Goal: Transaction & Acquisition: Purchase product/service

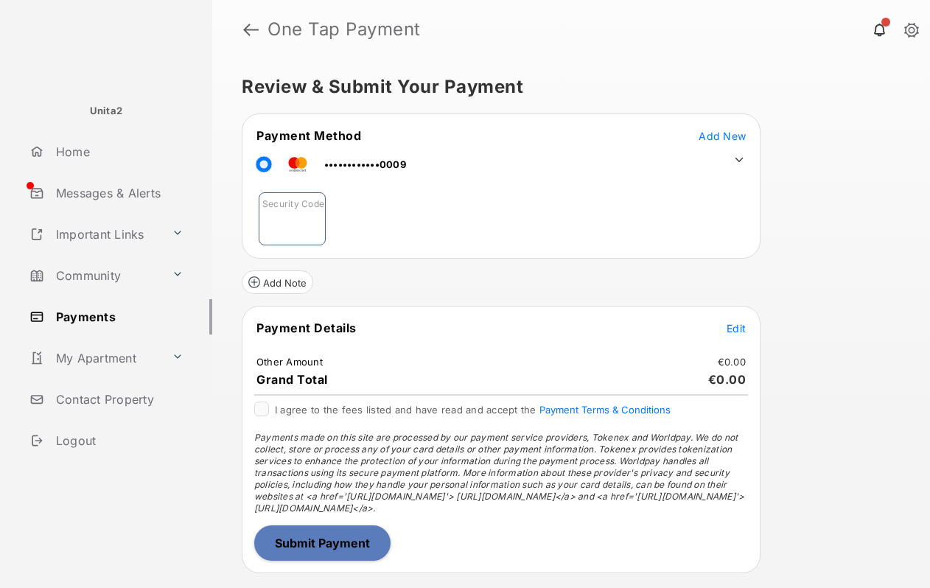
click at [287, 222] on input "Security Code" at bounding box center [292, 218] width 67 height 53
type input "***"
click at [739, 327] on span "Edit" at bounding box center [735, 328] width 19 height 13
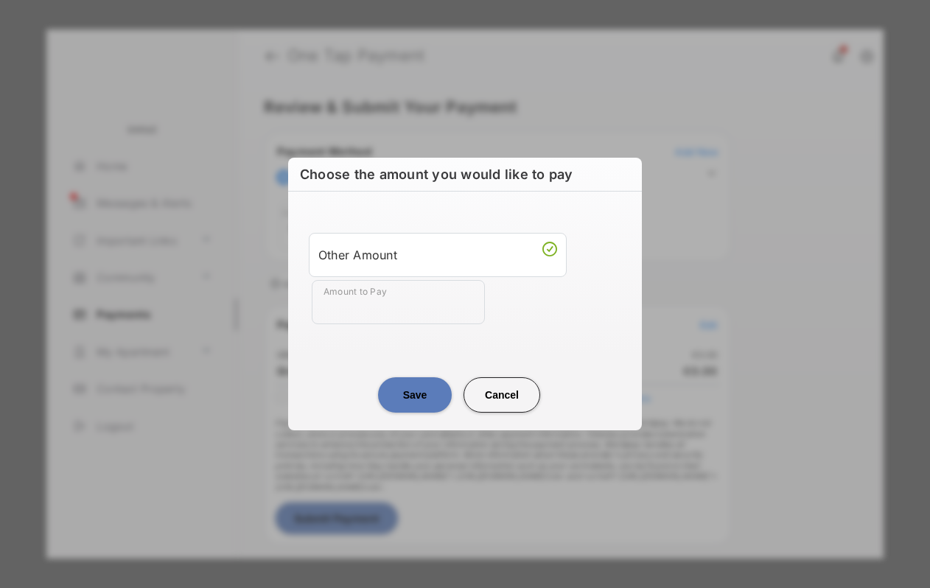
click at [379, 301] on input "Amount to Pay" at bounding box center [398, 302] width 173 height 44
type input "**"
click at [412, 390] on button "Save" at bounding box center [415, 394] width 74 height 35
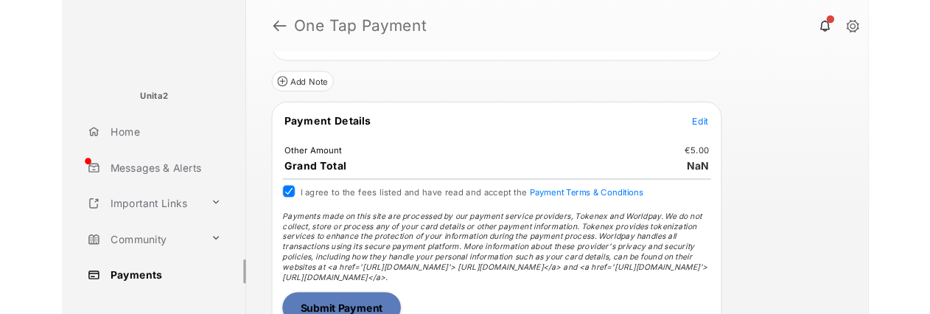
scroll to position [209, 0]
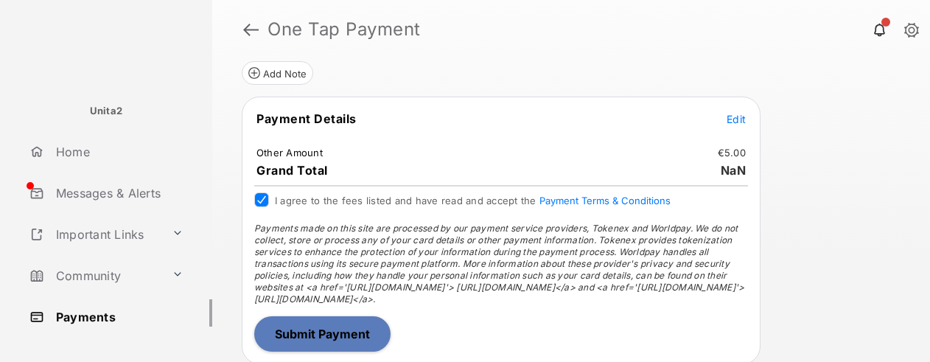
click at [314, 334] on button "Submit Payment" at bounding box center [322, 333] width 136 height 35
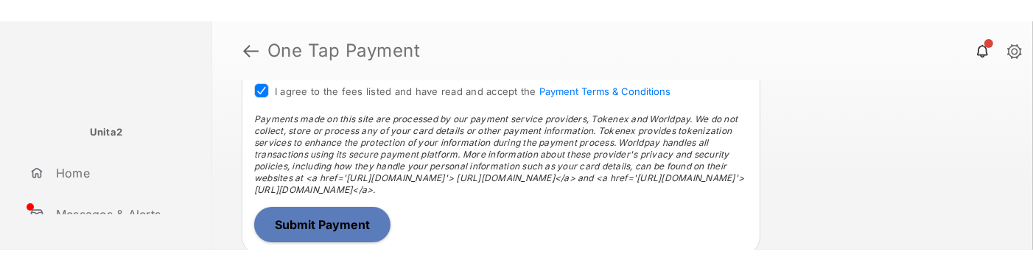
scroll to position [387, 0]
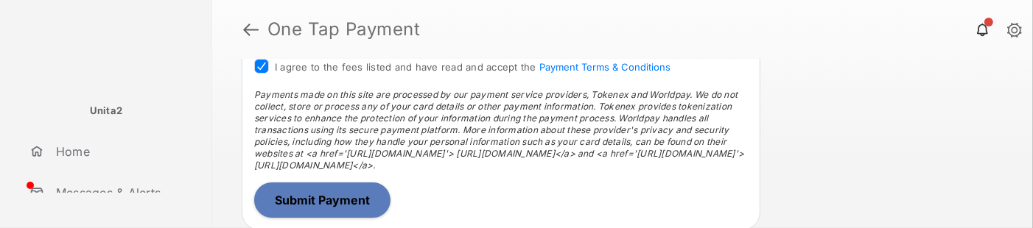
click at [291, 194] on button "Submit Payment" at bounding box center [322, 200] width 136 height 35
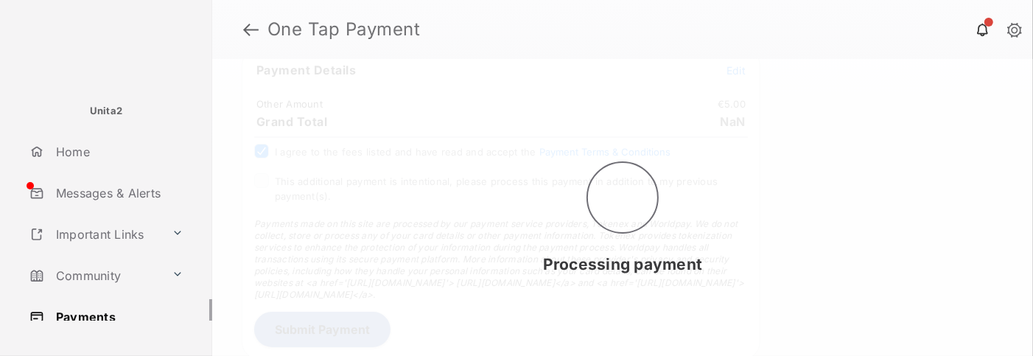
scroll to position [330, 0]
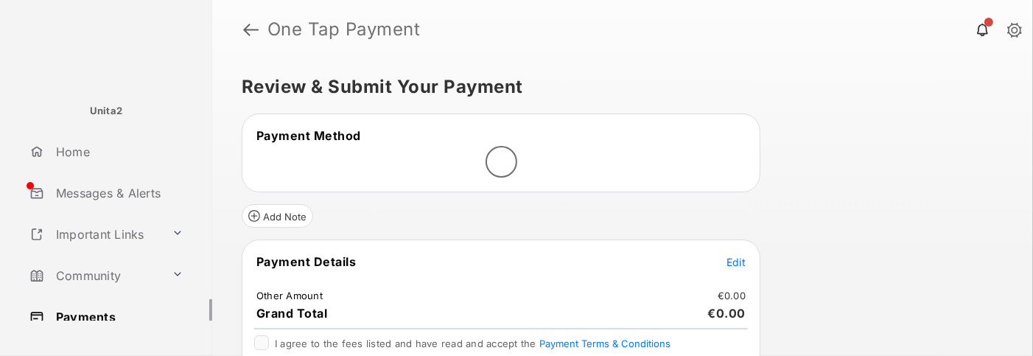
click at [737, 256] on span "Edit" at bounding box center [735, 262] width 19 height 13
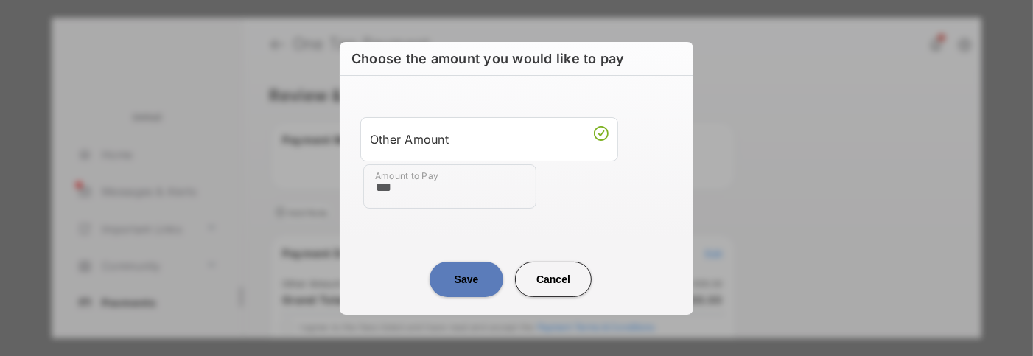
type input "***"
click at [472, 280] on button "Save" at bounding box center [466, 278] width 74 height 35
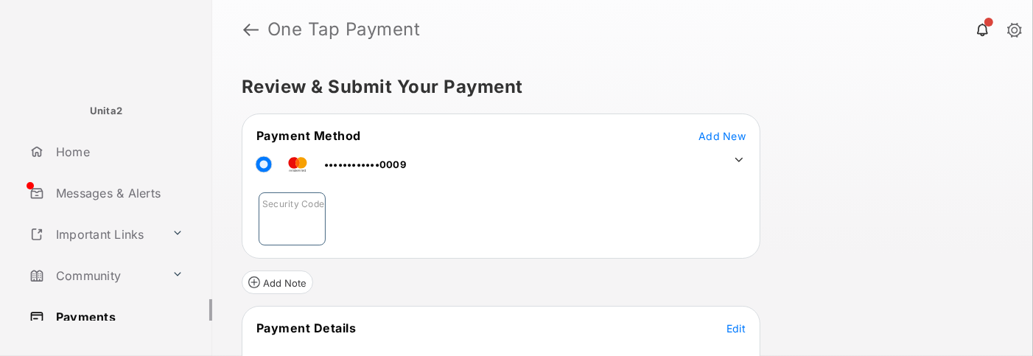
click at [299, 216] on input "Security Code" at bounding box center [292, 218] width 67 height 53
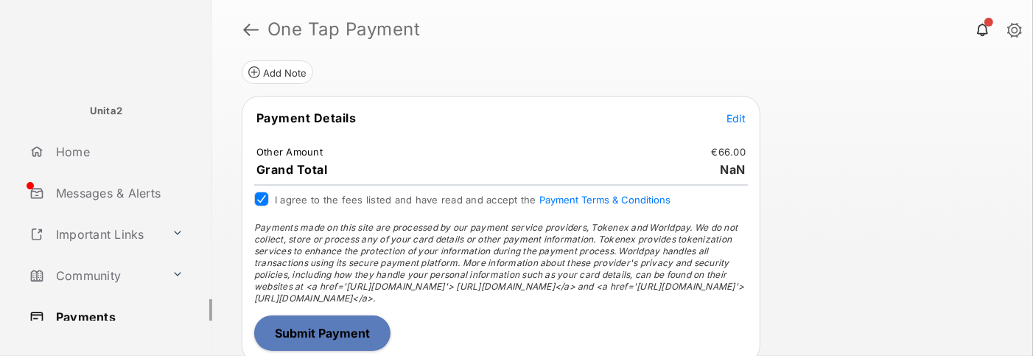
scroll to position [214, 0]
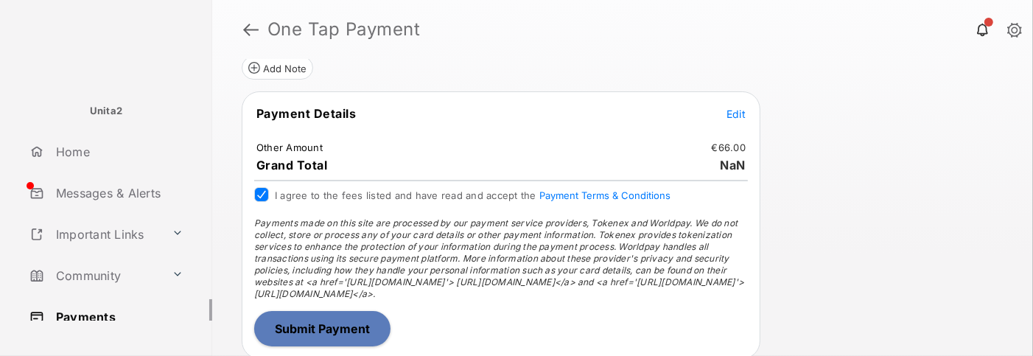
type input "***"
click at [488, 277] on span "Payments made on this site are processed by our payment service providers, Toke…" at bounding box center [499, 258] width 490 height 82
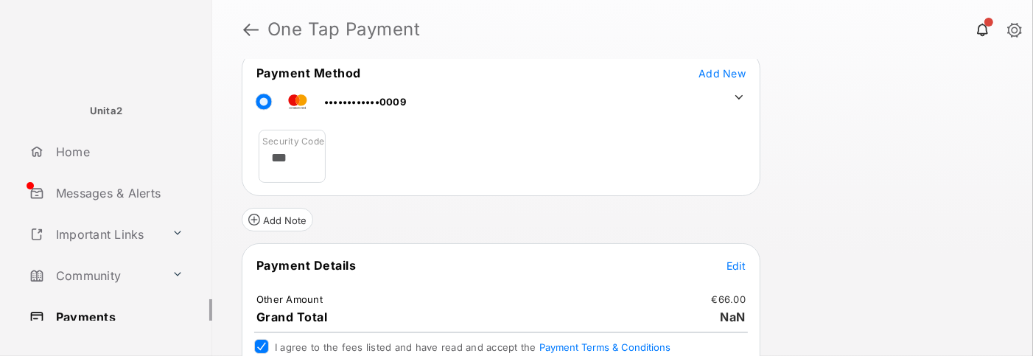
click at [506, 226] on div "Add Note" at bounding box center [501, 213] width 519 height 35
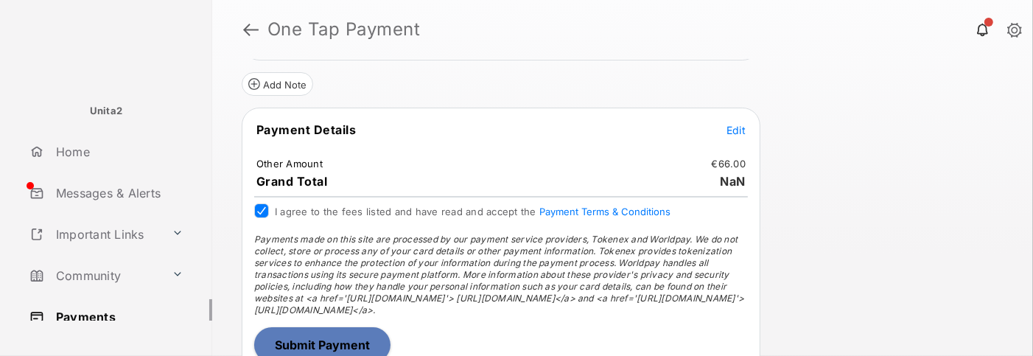
scroll to position [214, 0]
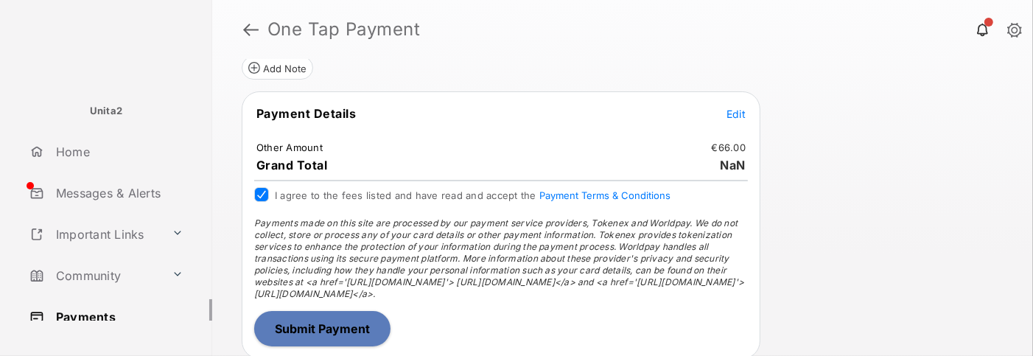
click at [300, 326] on button "Submit Payment" at bounding box center [322, 328] width 136 height 35
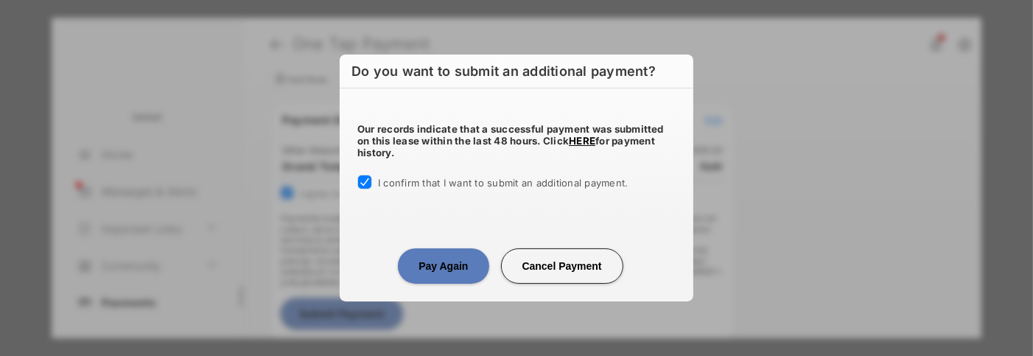
click at [460, 268] on button "Pay Again" at bounding box center [443, 265] width 91 height 35
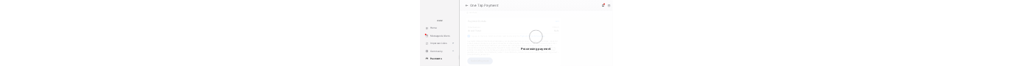
scroll to position [0, 0]
